Goal: Task Accomplishment & Management: Complete application form

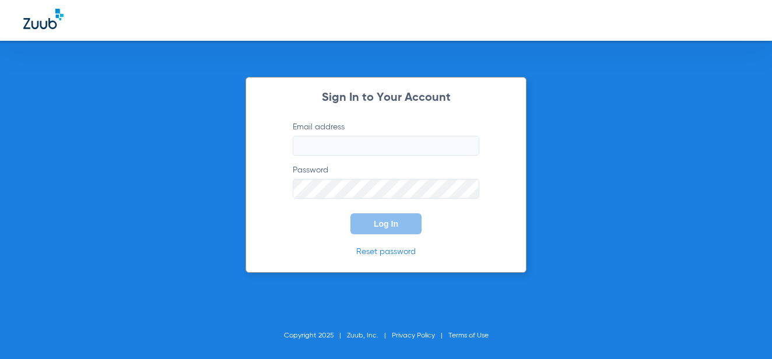
type input "[EMAIL_ADDRESS][DOMAIN_NAME]"
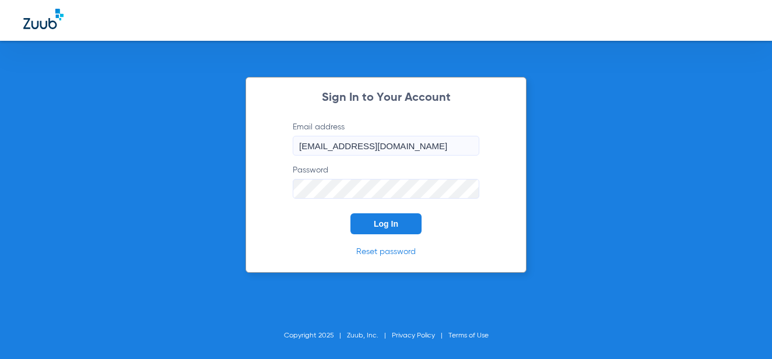
click at [382, 223] on span "Log In" at bounding box center [386, 223] width 24 height 9
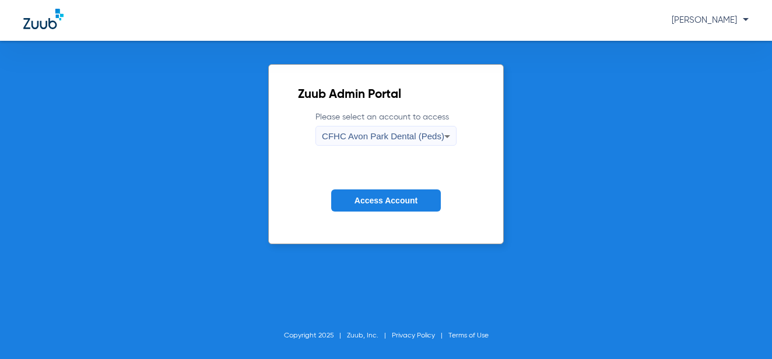
click at [379, 138] on span "CFHC Avon Park Dental (Peds)" at bounding box center [383, 136] width 122 height 10
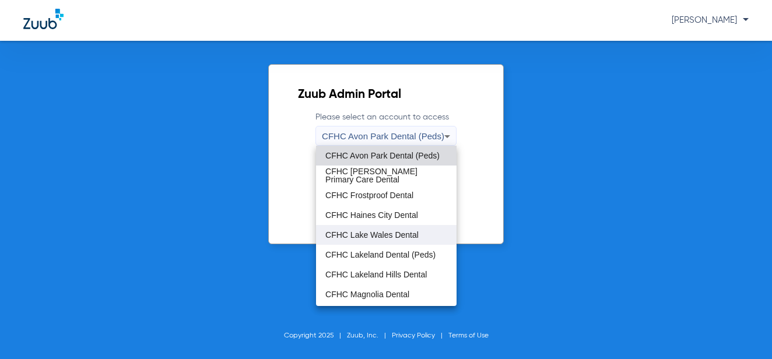
click at [397, 234] on span "CFHC Lake Wales Dental" at bounding box center [371, 235] width 93 height 8
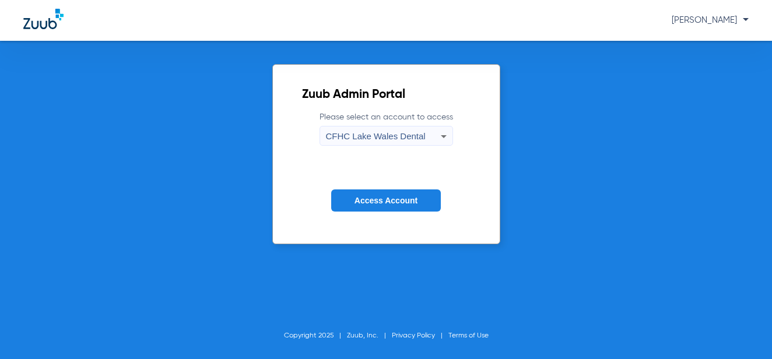
click at [381, 208] on button "Access Account" at bounding box center [386, 201] width 110 height 23
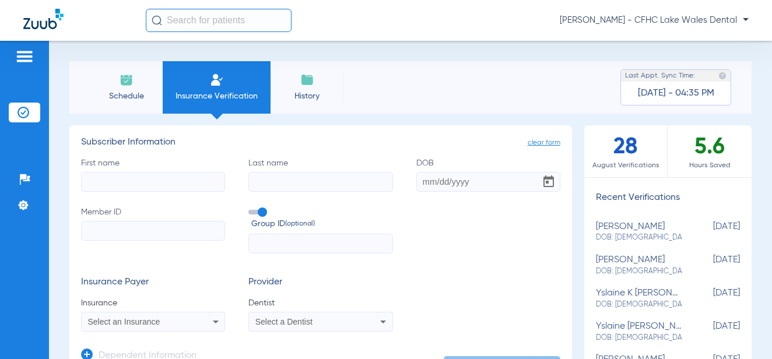
click at [93, 183] on input "First name" at bounding box center [153, 182] width 144 height 20
type input "naudia"
type input "[PERSON_NAME]"
type input "[DATE]"
click at [167, 233] on input "Member ID" at bounding box center [153, 231] width 144 height 20
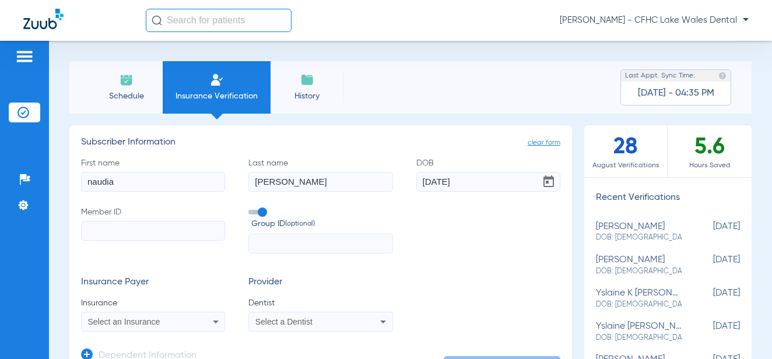
paste input "9506697205"
type input "9506697205"
click at [169, 326] on div "Select an Insurance" at bounding box center [140, 322] width 104 height 8
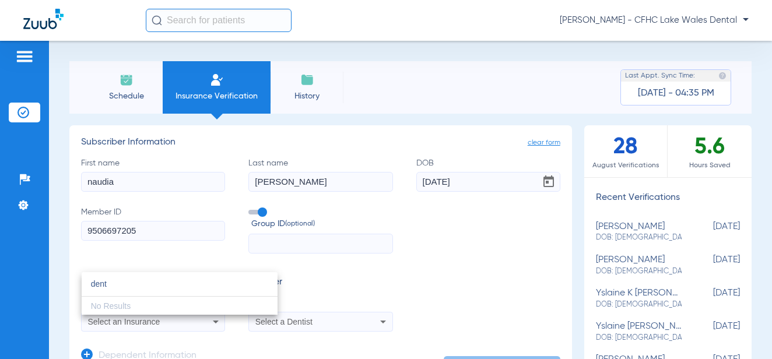
type input "dent"
click at [205, 258] on div at bounding box center [386, 179] width 772 height 359
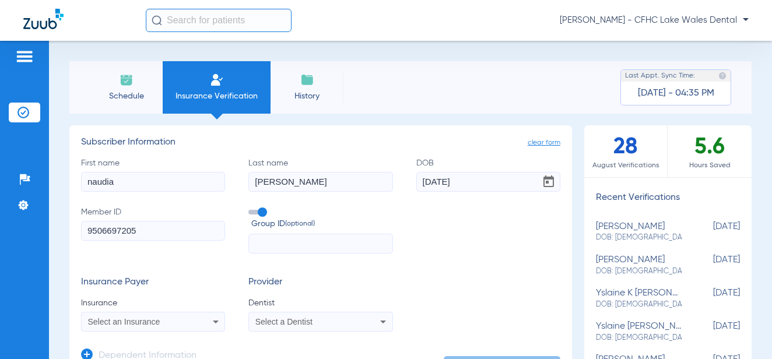
click at [654, 27] on div "[PERSON_NAME] - CFHC Lake Wales Dental" at bounding box center [447, 20] width 603 height 23
click at [652, 24] on span "[PERSON_NAME] - CFHC Lake Wales Dental" at bounding box center [654, 21] width 189 height 12
click at [604, 25] on div at bounding box center [386, 179] width 772 height 359
click at [124, 93] on span "Schedule" at bounding box center [126, 96] width 55 height 12
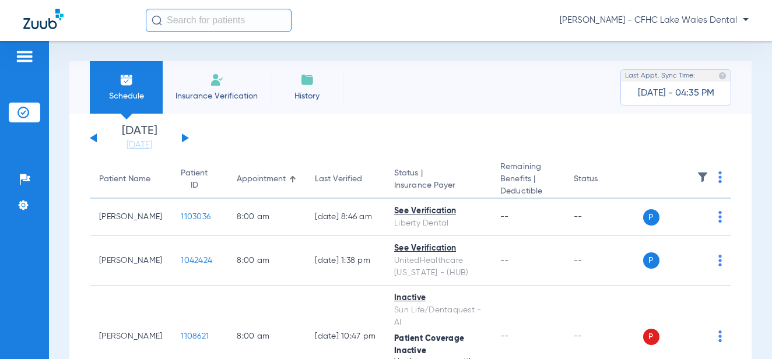
click at [222, 93] on span "Insurance Verification" at bounding box center [216, 96] width 90 height 12
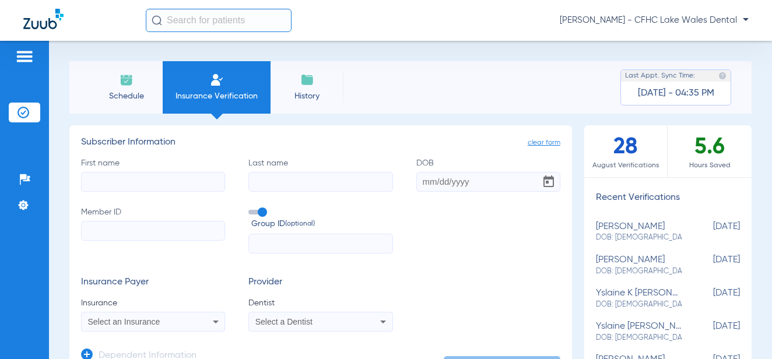
click at [179, 317] on div "Select an Insurance" at bounding box center [153, 322] width 143 height 14
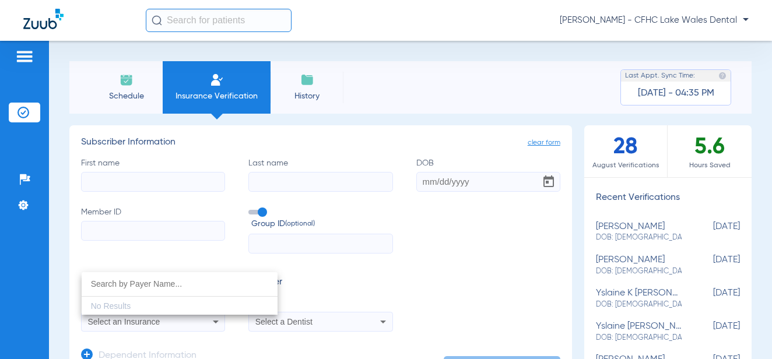
click at [671, 22] on div at bounding box center [386, 179] width 772 height 359
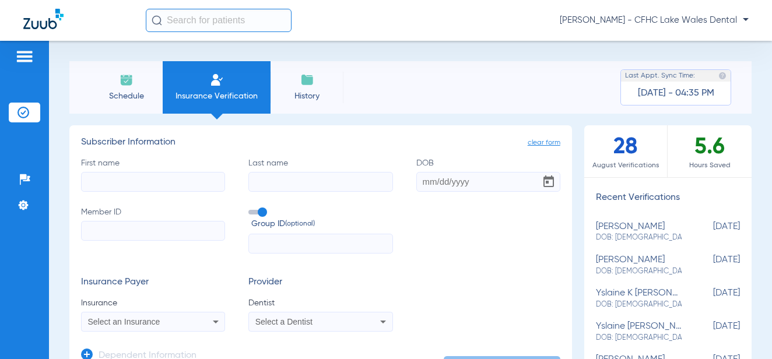
click at [736, 17] on span "[PERSON_NAME] - CFHC Lake Wales Dental" at bounding box center [654, 21] width 189 height 12
click at [695, 69] on button "Log out" at bounding box center [705, 64] width 84 height 23
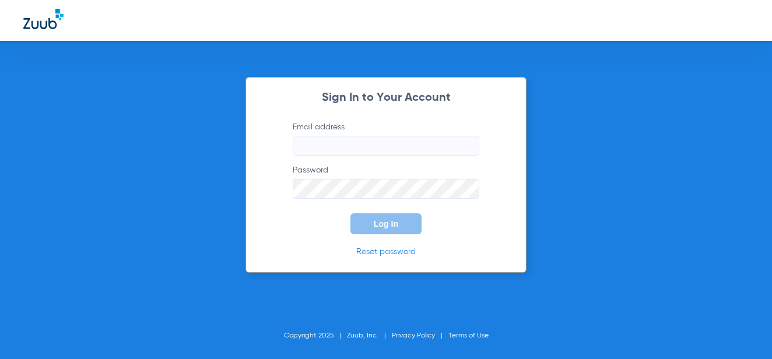
type input "[EMAIL_ADDRESS][DOMAIN_NAME]"
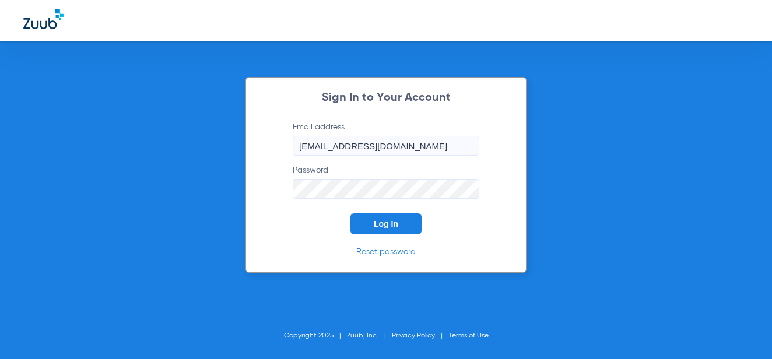
click at [360, 220] on button "Log In" at bounding box center [386, 223] width 71 height 21
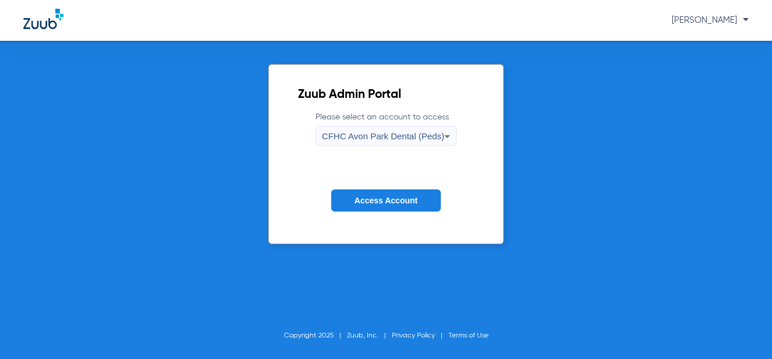
click at [363, 202] on span "Access Account" at bounding box center [386, 200] width 63 height 9
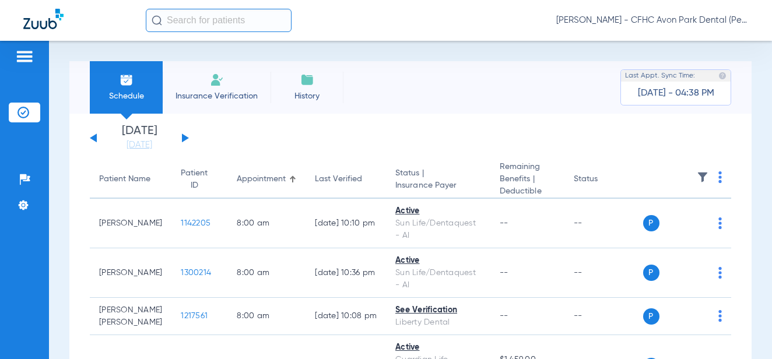
click at [221, 96] on span "Insurance Verification" at bounding box center [216, 96] width 90 height 12
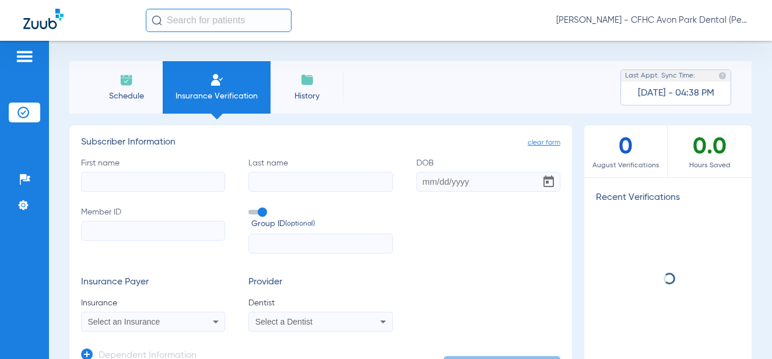
click at [160, 324] on div "Select an Insurance" at bounding box center [140, 322] width 104 height 8
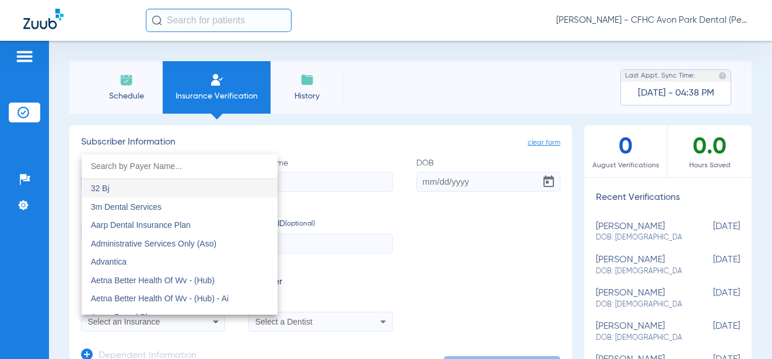
click at [190, 136] on div at bounding box center [386, 179] width 772 height 359
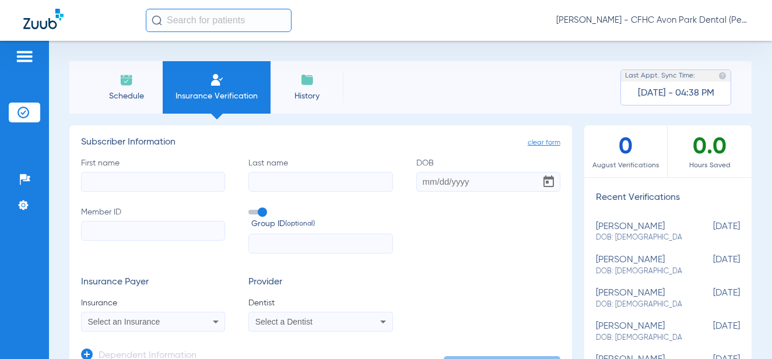
click at [153, 179] on input "First name" at bounding box center [153, 182] width 144 height 20
type input "naudia"
type input "[PERSON_NAME]"
type input "[DATE]"
click at [175, 232] on input "Member ID" at bounding box center [153, 231] width 144 height 20
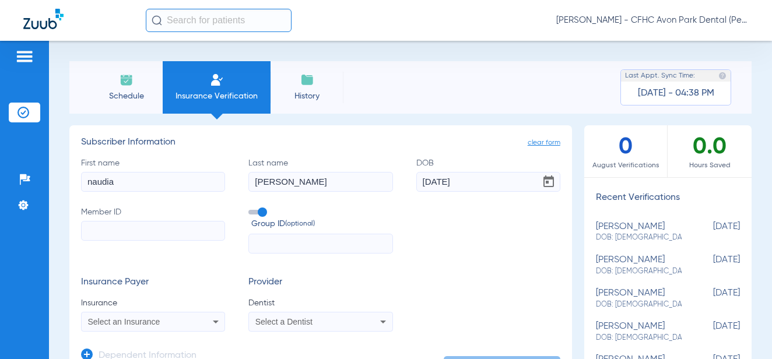
paste input "9506697205"
type input "9506697205"
click at [153, 318] on span "Select an Insurance" at bounding box center [124, 321] width 72 height 9
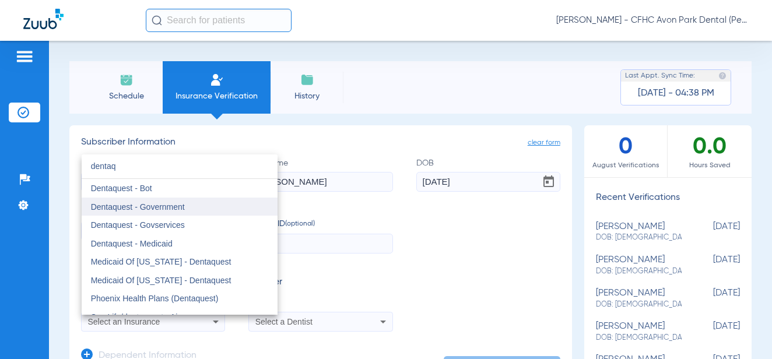
type input "dentaq"
click at [183, 204] on span "Dentaquest - Government" at bounding box center [138, 206] width 94 height 9
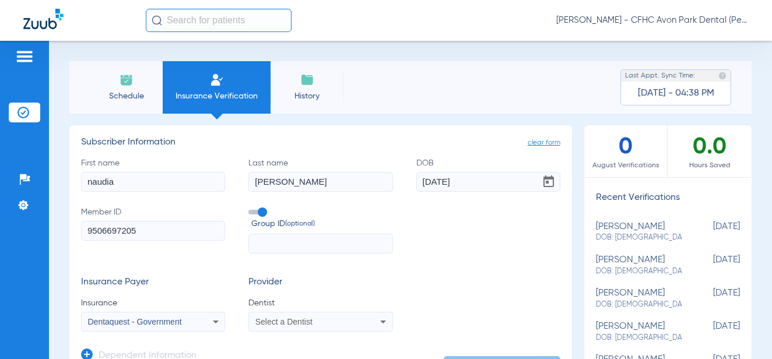
click at [274, 327] on div "Select a Dentist" at bounding box center [320, 322] width 143 height 14
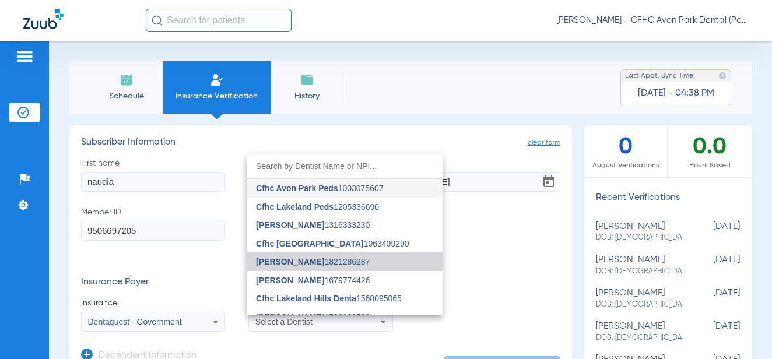
click at [347, 258] on span "[PERSON_NAME] 1821286287" at bounding box center [313, 262] width 114 height 8
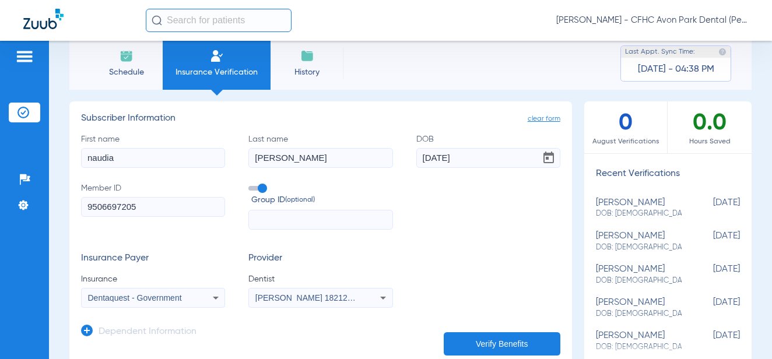
scroll to position [58, 0]
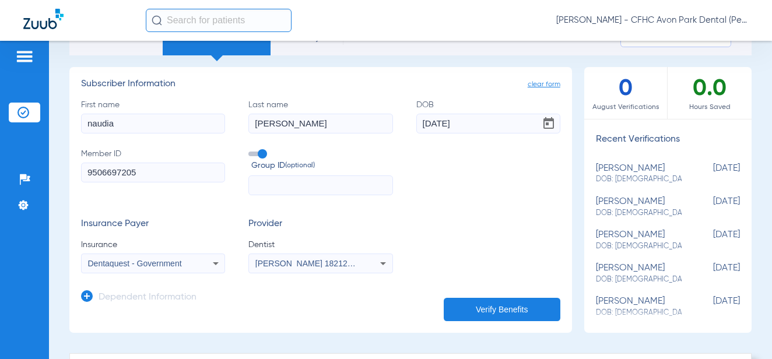
click at [487, 320] on app-manual-verification-form "clear form Subscriber Information First name naudia Last name [PERSON_NAME] DOB…" at bounding box center [320, 200] width 503 height 266
click at [487, 314] on button "Verify Benefits" at bounding box center [502, 309] width 117 height 23
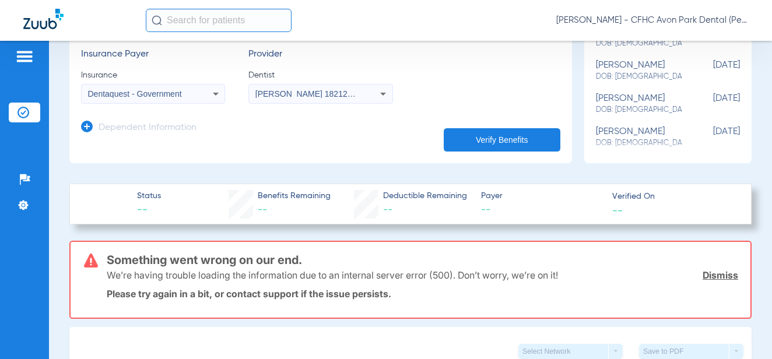
scroll to position [233, 0]
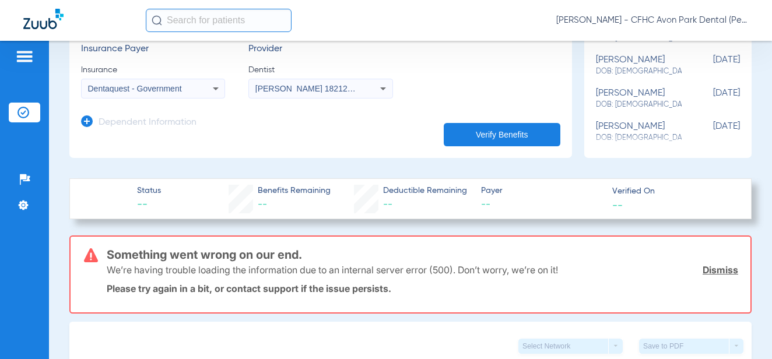
click at [710, 275] on div "We’re having trouble loading the information due to an internal server error (5…" at bounding box center [423, 270] width 632 height 30
click at [721, 269] on link "Dismiss" at bounding box center [721, 270] width 36 height 12
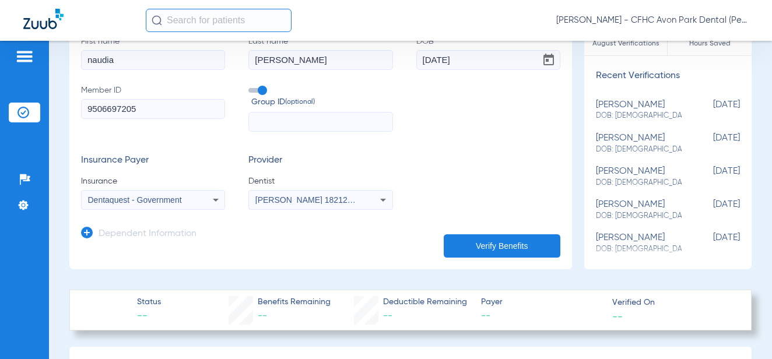
scroll to position [58, 0]
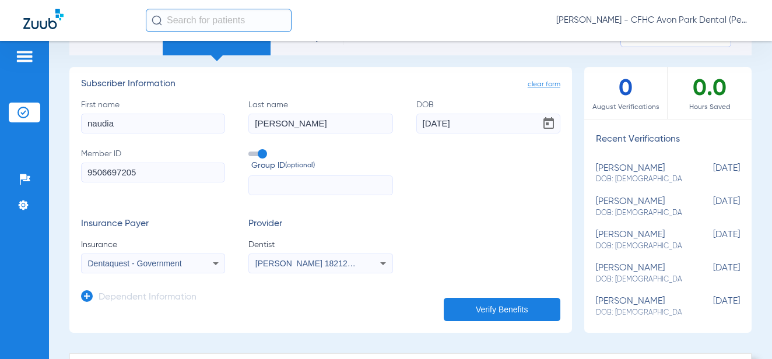
click at [492, 162] on div "First name [PERSON_NAME] Last name [PERSON_NAME] DOB [DEMOGRAPHIC_DATA] Member …" at bounding box center [320, 147] width 479 height 97
click at [488, 303] on button "Verify Benefits" at bounding box center [502, 309] width 117 height 23
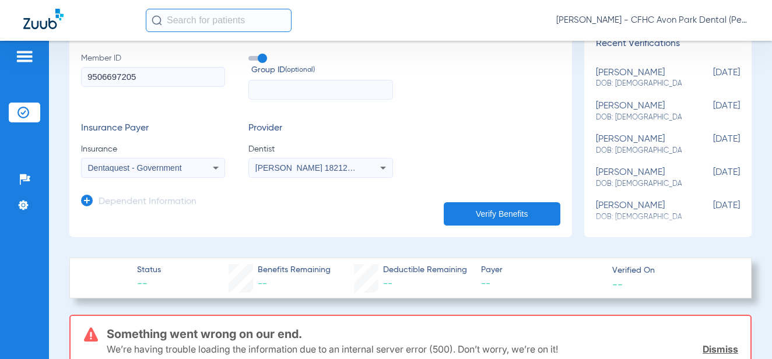
scroll to position [117, 0]
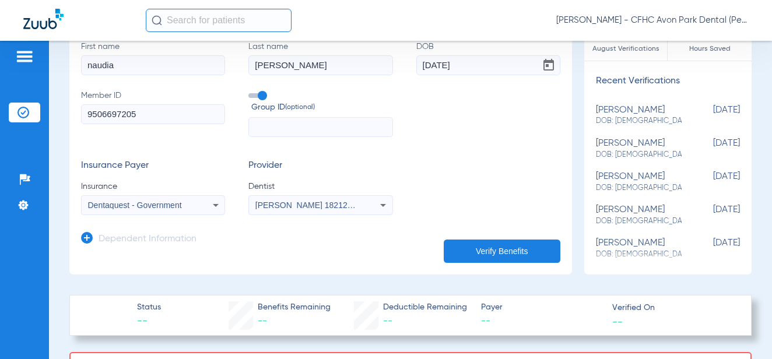
click at [482, 247] on button "Verify Benefits" at bounding box center [502, 251] width 117 height 23
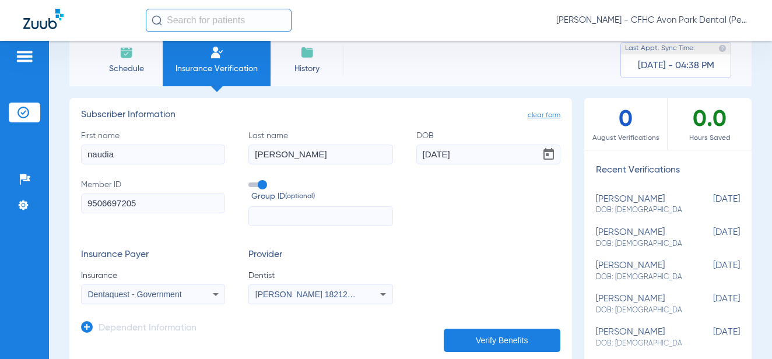
scroll to position [0, 0]
